Goal: Participate in discussion

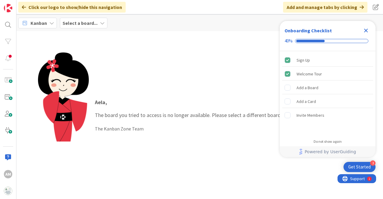
click at [81, 24] on b "Select a board..." at bounding box center [80, 23] width 35 height 6
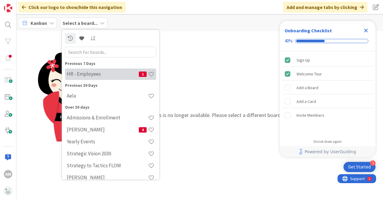
click at [101, 71] on h4 "HR - Employees" at bounding box center [103, 74] width 72 height 6
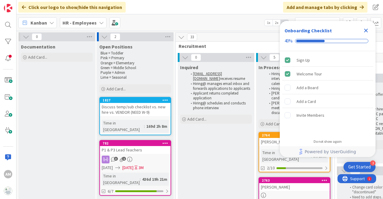
click at [367, 30] on icon "Close Checklist" at bounding box center [366, 31] width 4 height 4
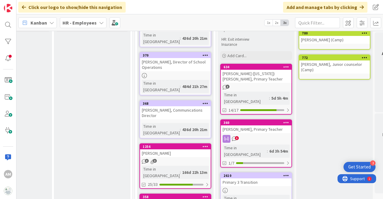
scroll to position [90, 844]
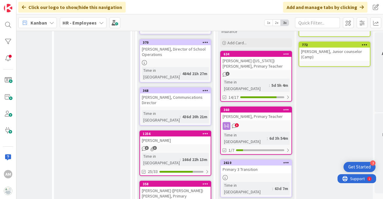
click at [262, 122] on div "3" at bounding box center [256, 126] width 71 height 8
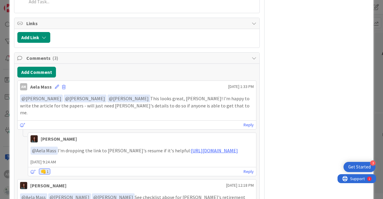
scroll to position [269, 0]
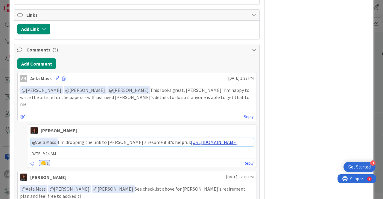
click at [191, 139] on link "https://drive.google.com/file/d/1qWPsVhtKMYgWPQFQkuGsy9CSHwSBpZup/view?usp=driv…" at bounding box center [214, 142] width 47 height 6
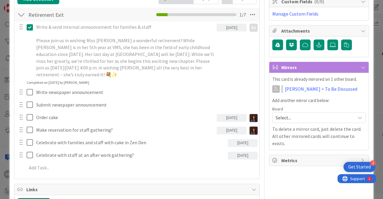
scroll to position [82, 0]
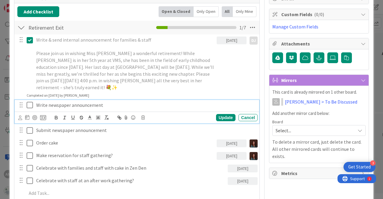
drag, startPoint x: 29, startPoint y: 97, endPoint x: 33, endPoint y: 96, distance: 3.6
click at [29, 101] on icon at bounding box center [30, 104] width 6 height 7
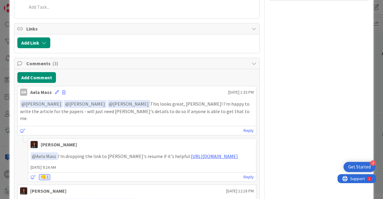
scroll to position [269, 0]
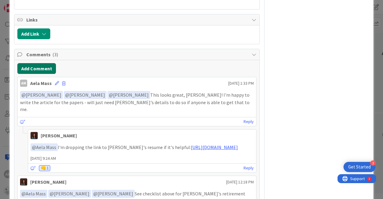
click at [43, 63] on button "Add Comment" at bounding box center [36, 68] width 39 height 11
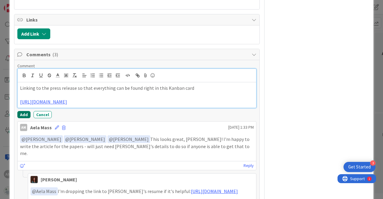
click at [25, 111] on button "Add" at bounding box center [23, 114] width 13 height 7
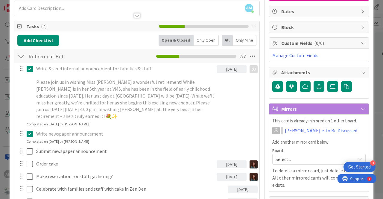
scroll to position [120, 0]
